Goal: Obtain resource: Obtain resource

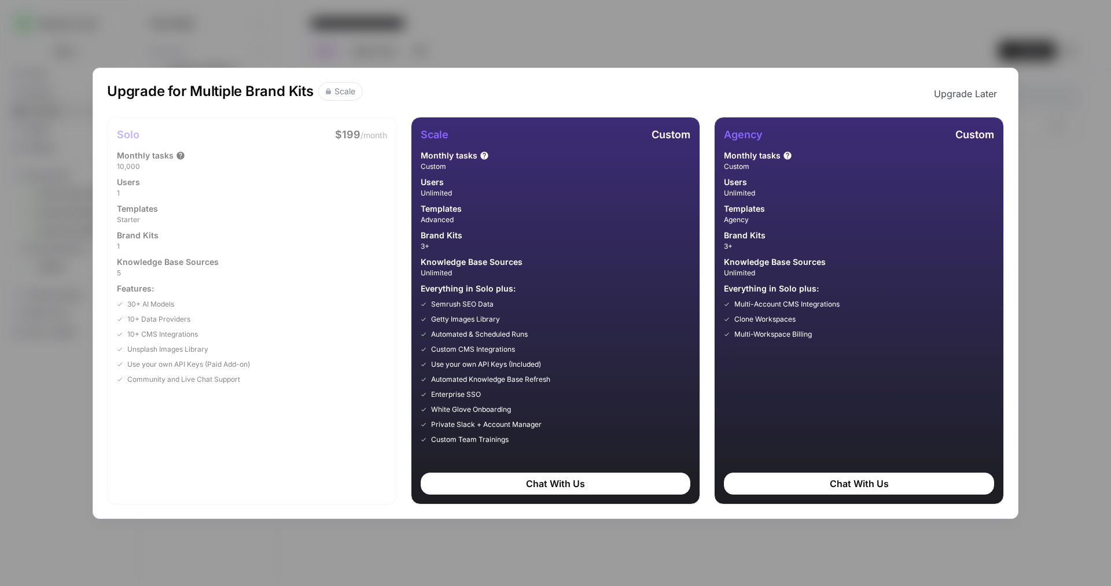
click at [944, 50] on div "Upgrade for Multiple Brand Kits Scale Upgrade Later Solo $199 /month Monthly ta…" at bounding box center [555, 293] width 1111 height 586
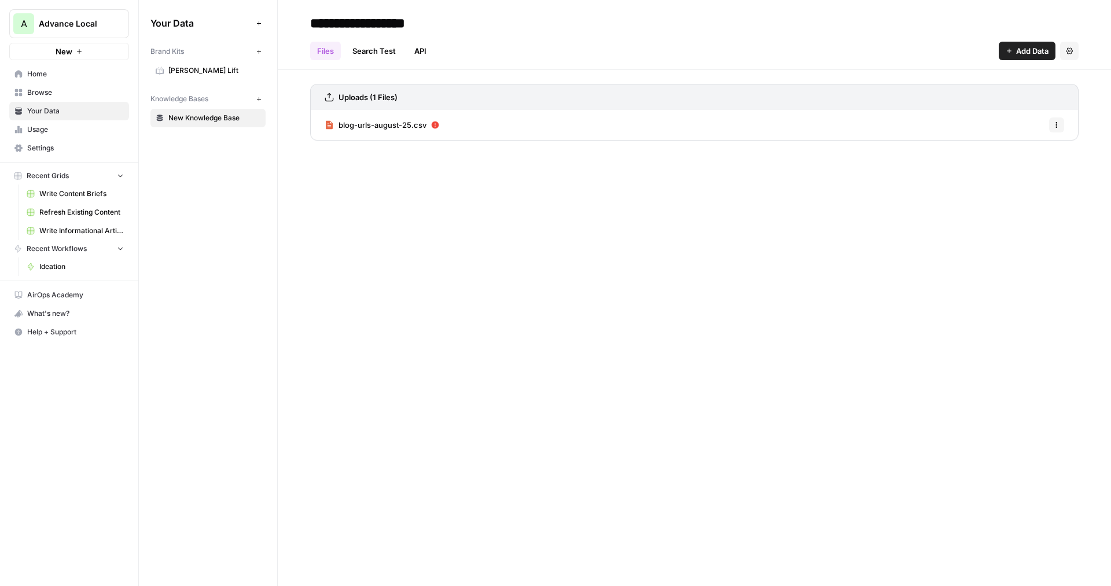
click at [62, 98] on link "Browse" at bounding box center [69, 92] width 120 height 19
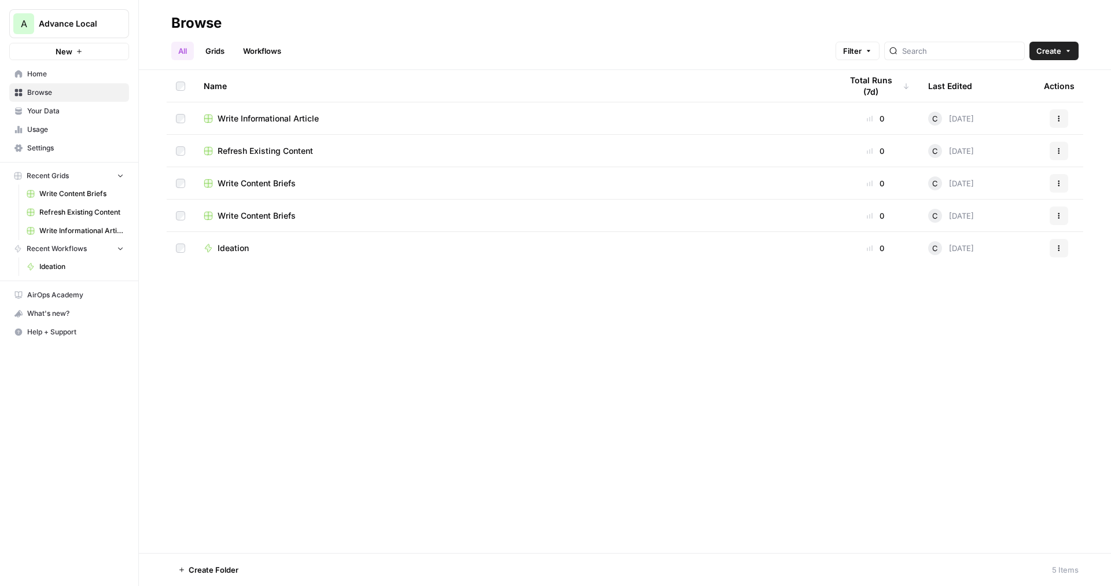
click at [75, 78] on span "Home" at bounding box center [75, 74] width 97 height 10
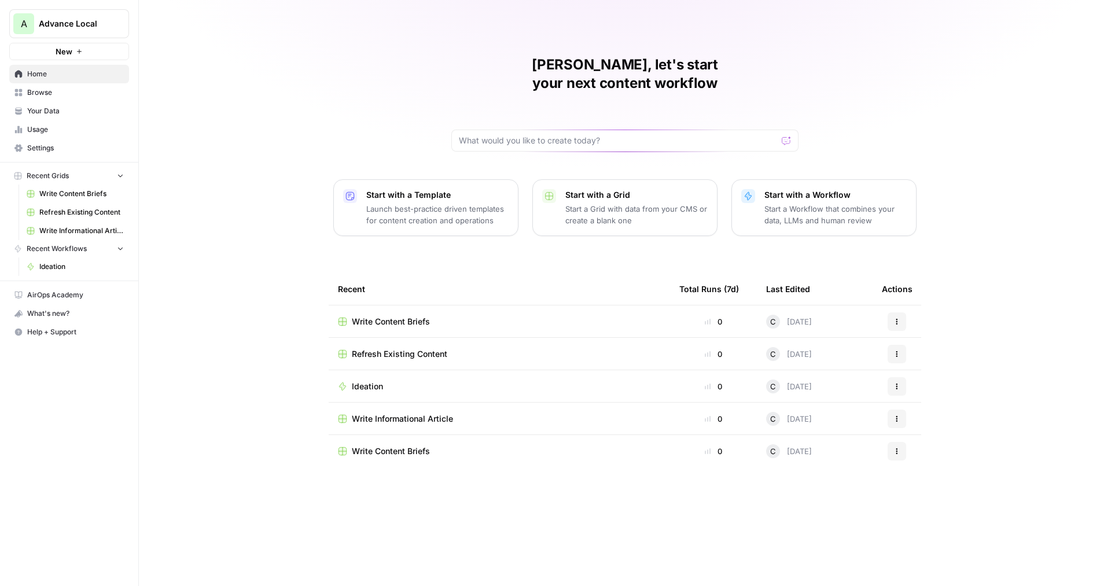
click at [462, 203] on p "Launch best-practice driven templates for content creation and operations" at bounding box center [437, 214] width 142 height 23
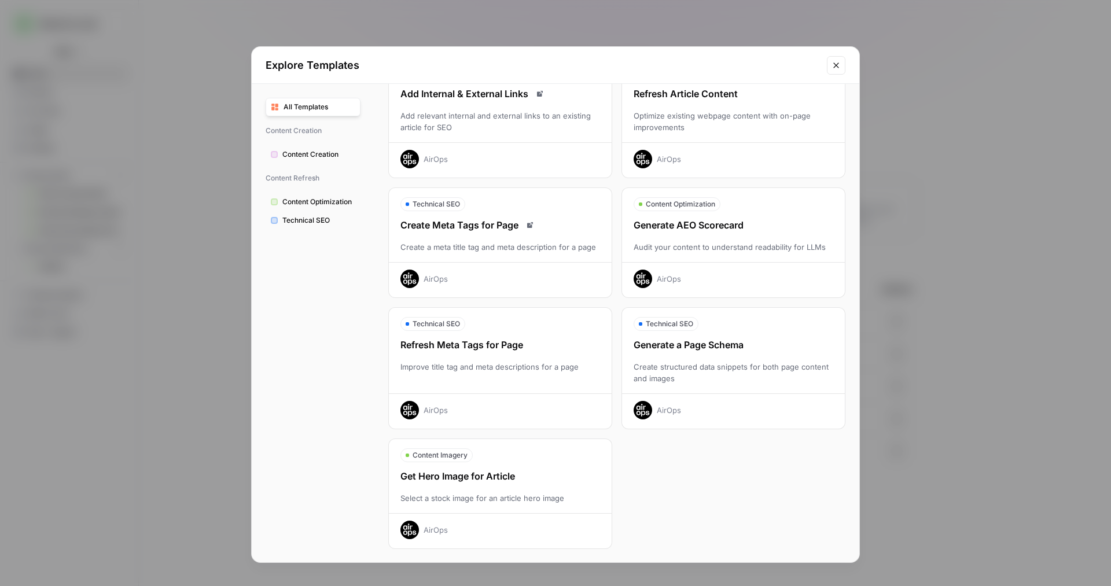
scroll to position [206, 0]
click at [315, 222] on span "Technical SEO" at bounding box center [318, 220] width 73 height 10
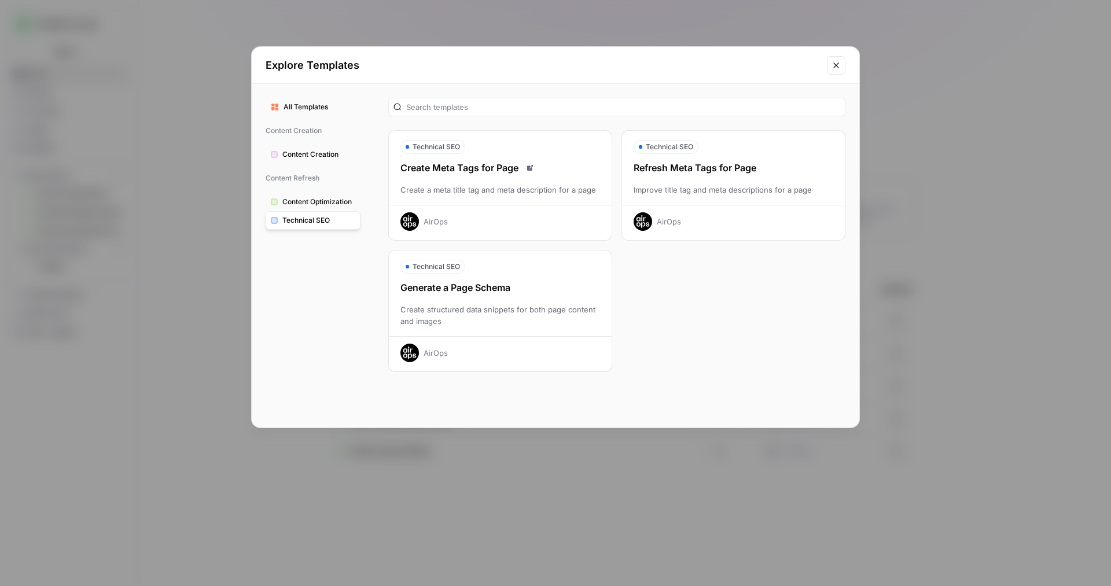
scroll to position [0, 0]
click at [301, 105] on span "All Templates" at bounding box center [320, 107] width 72 height 10
